Goal: Navigation & Orientation: Go to known website

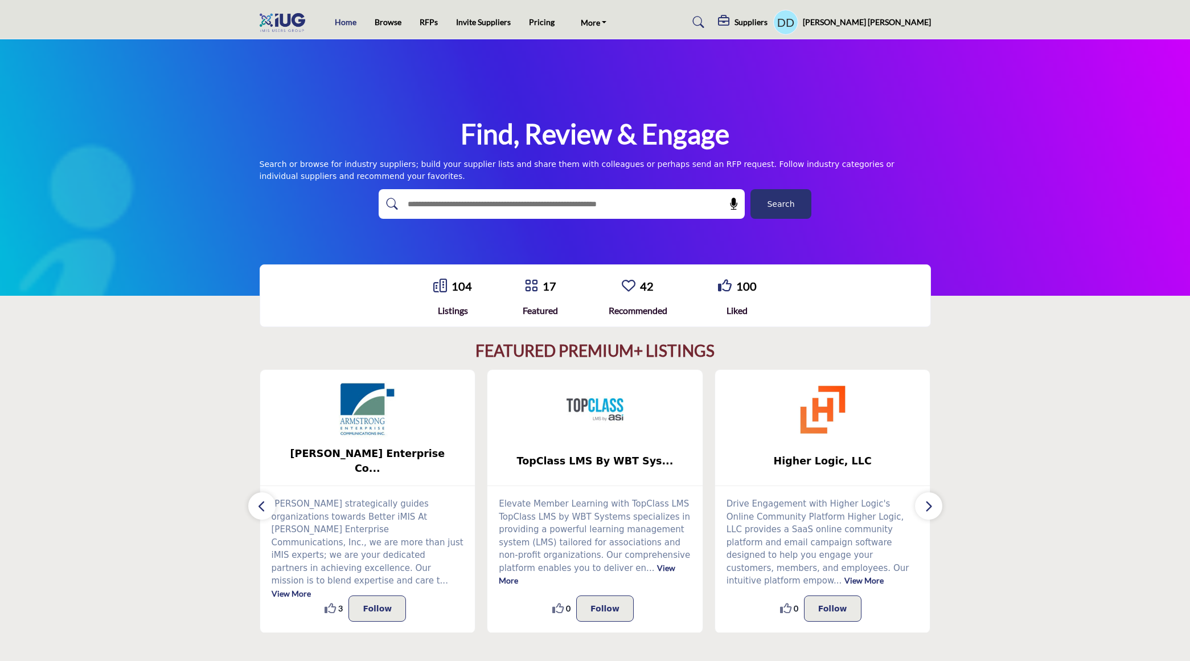
click at [344, 20] on link "Home" at bounding box center [346, 22] width 22 height 10
